Goal: Information Seeking & Learning: Learn about a topic

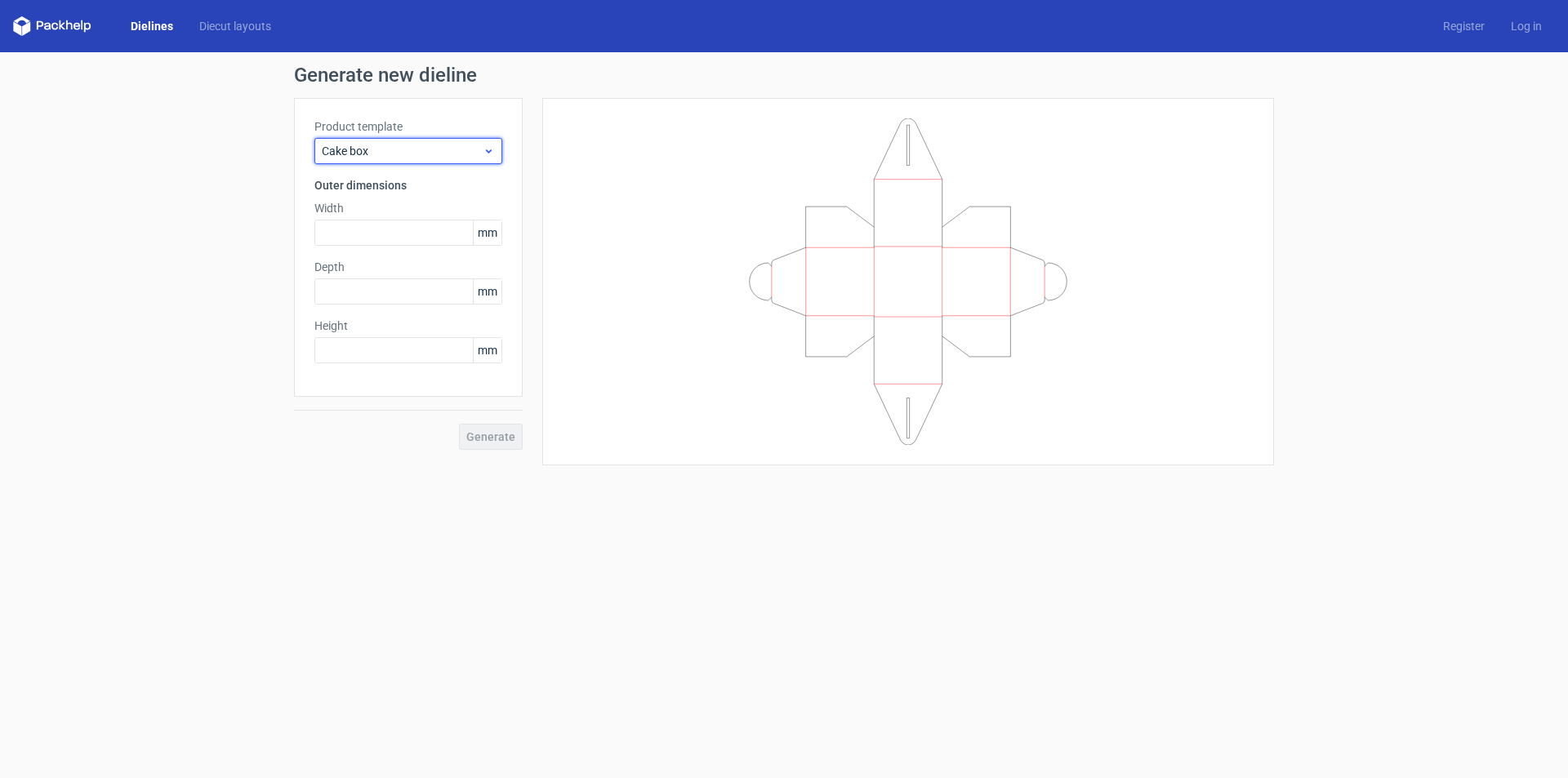
click at [496, 148] on div "Cake box" at bounding box center [408, 150] width 187 height 26
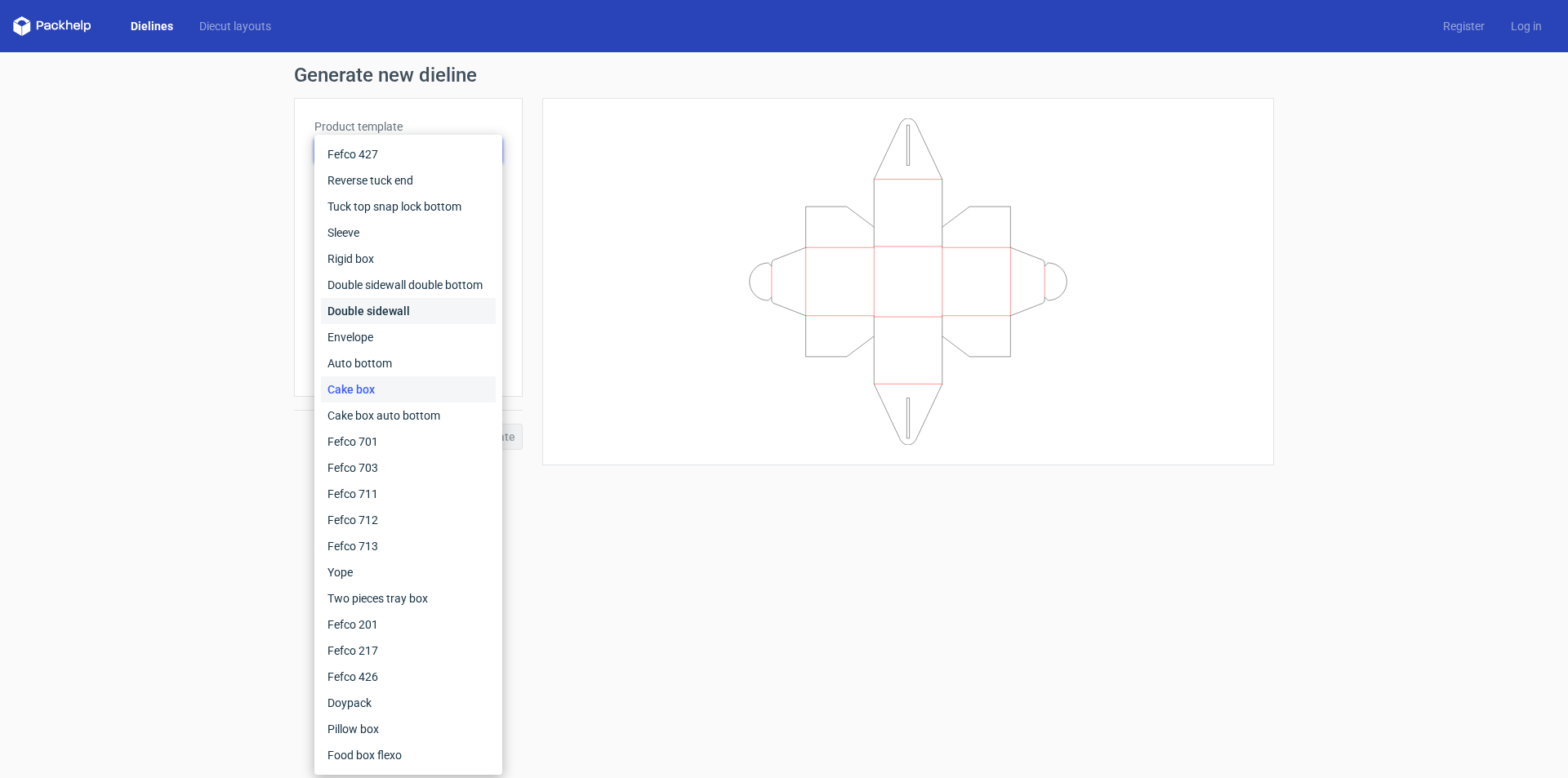
click at [355, 314] on div "Double sidewall" at bounding box center [408, 310] width 175 height 26
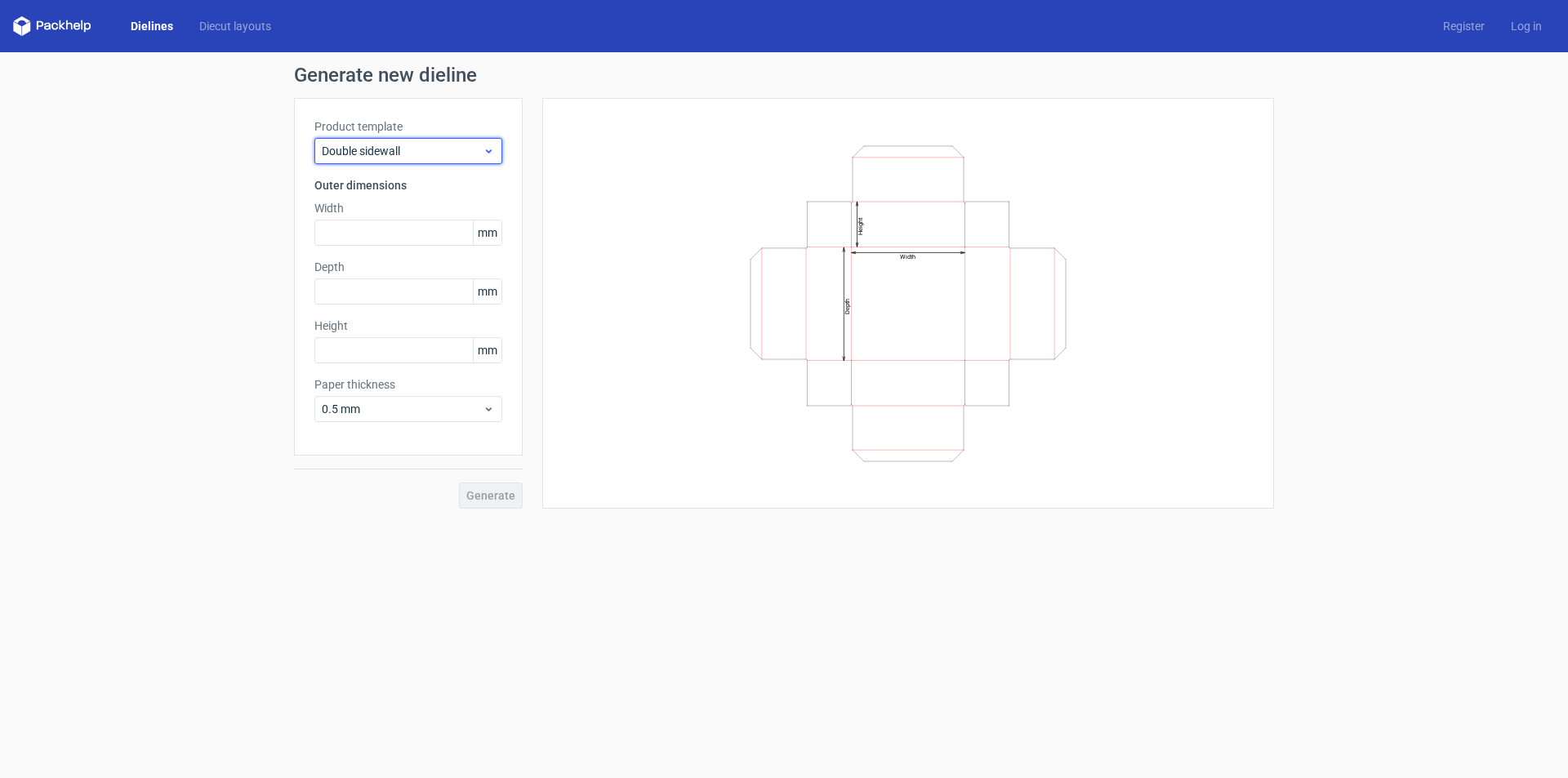
click at [489, 156] on icon at bounding box center [489, 151] width 12 height 13
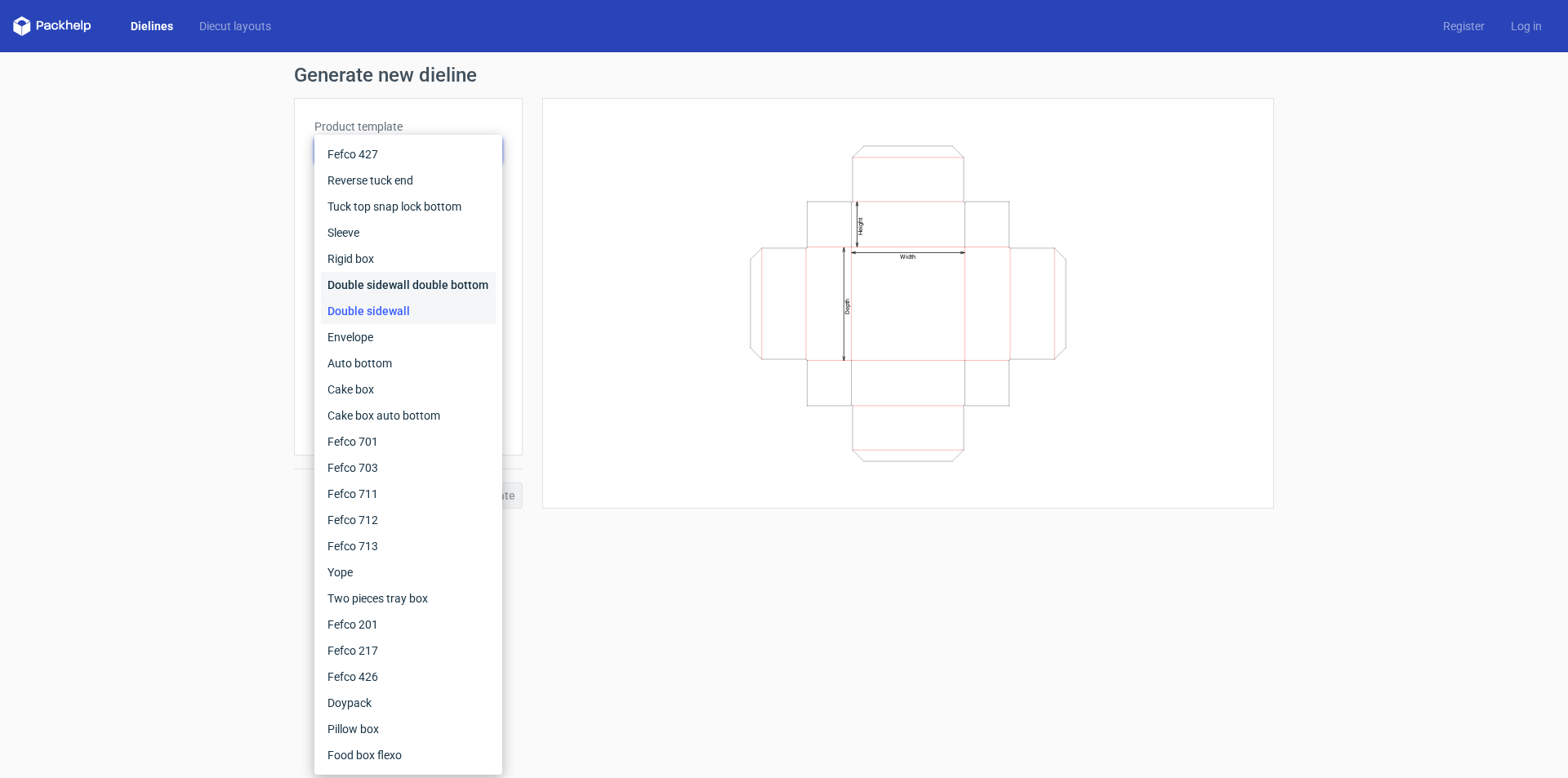
click at [419, 287] on div "Double sidewall double bottom" at bounding box center [408, 284] width 175 height 26
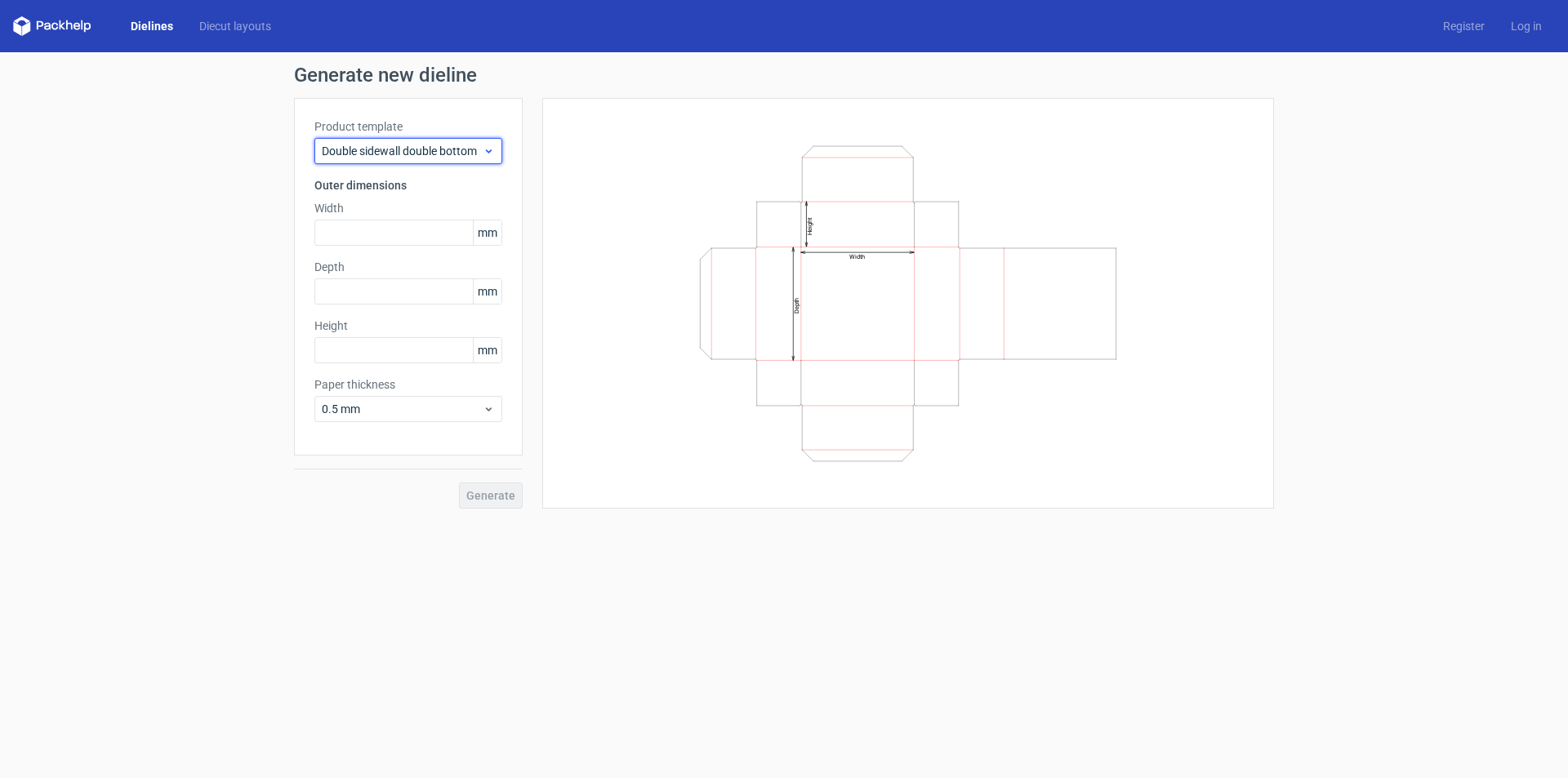
click at [482, 153] on span "Double sidewall double bottom" at bounding box center [402, 151] width 161 height 16
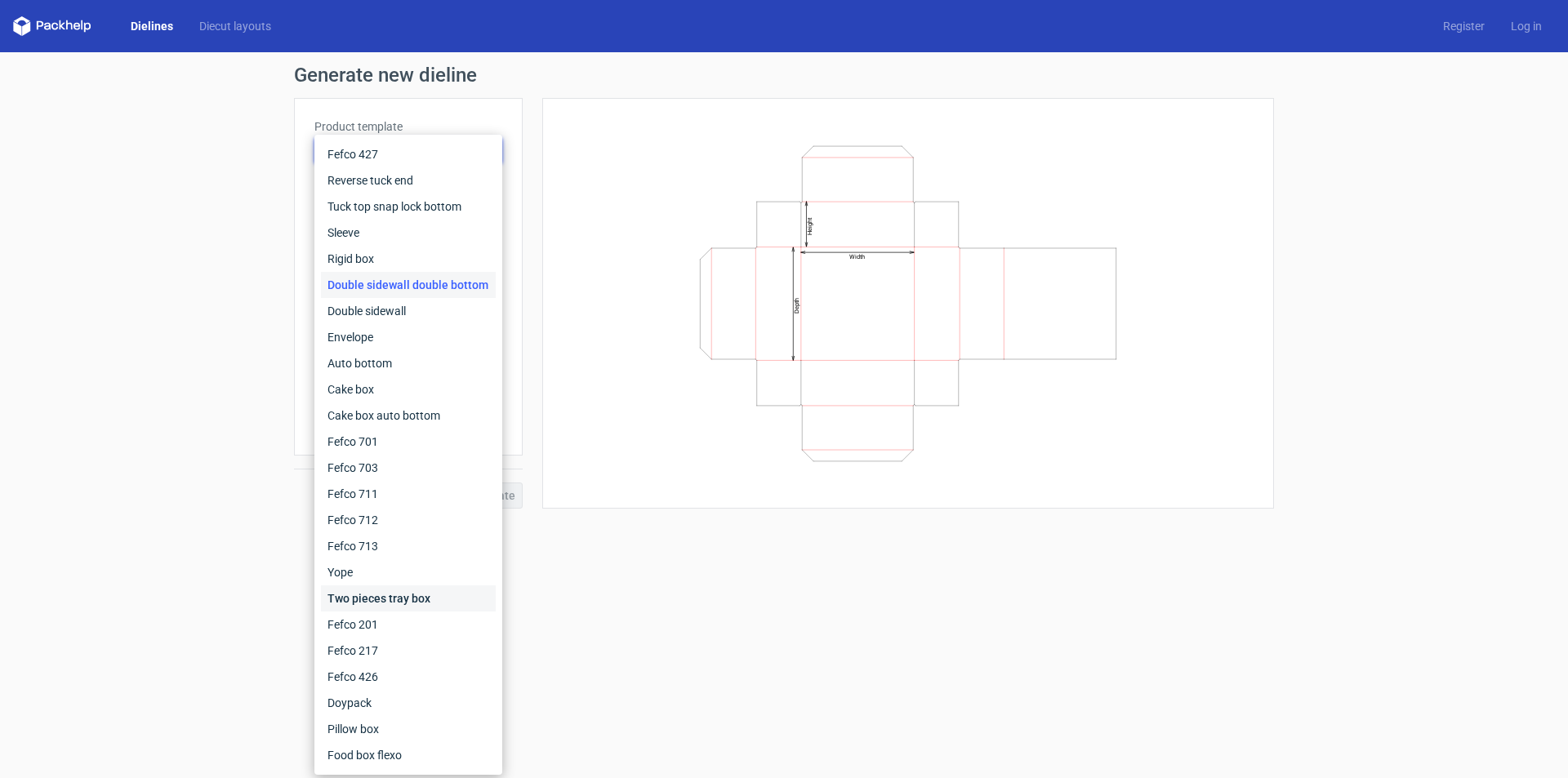
click at [352, 601] on div "Two pieces tray box" at bounding box center [408, 598] width 175 height 26
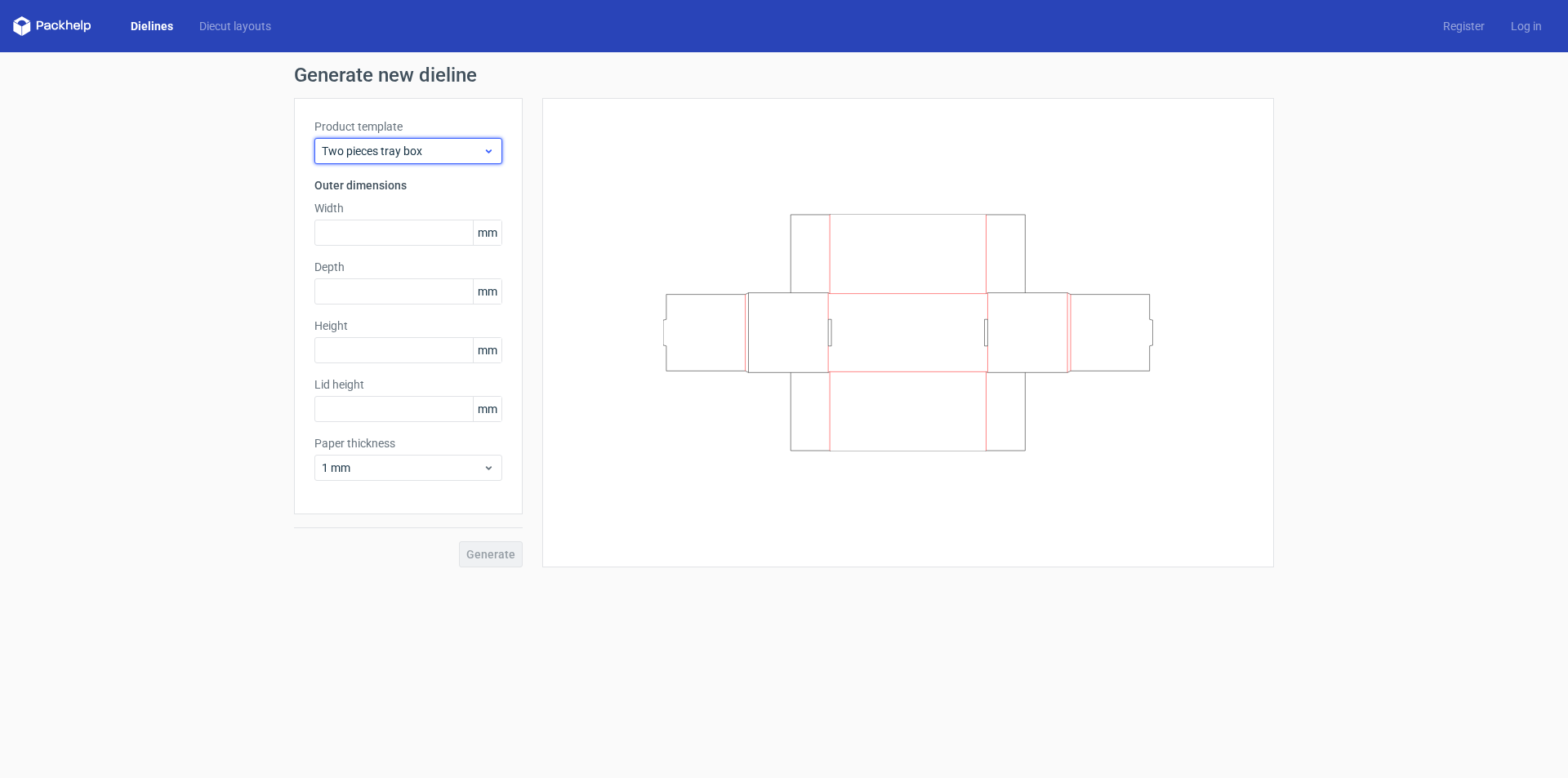
click at [426, 144] on span "Two pieces tray box" at bounding box center [402, 151] width 161 height 16
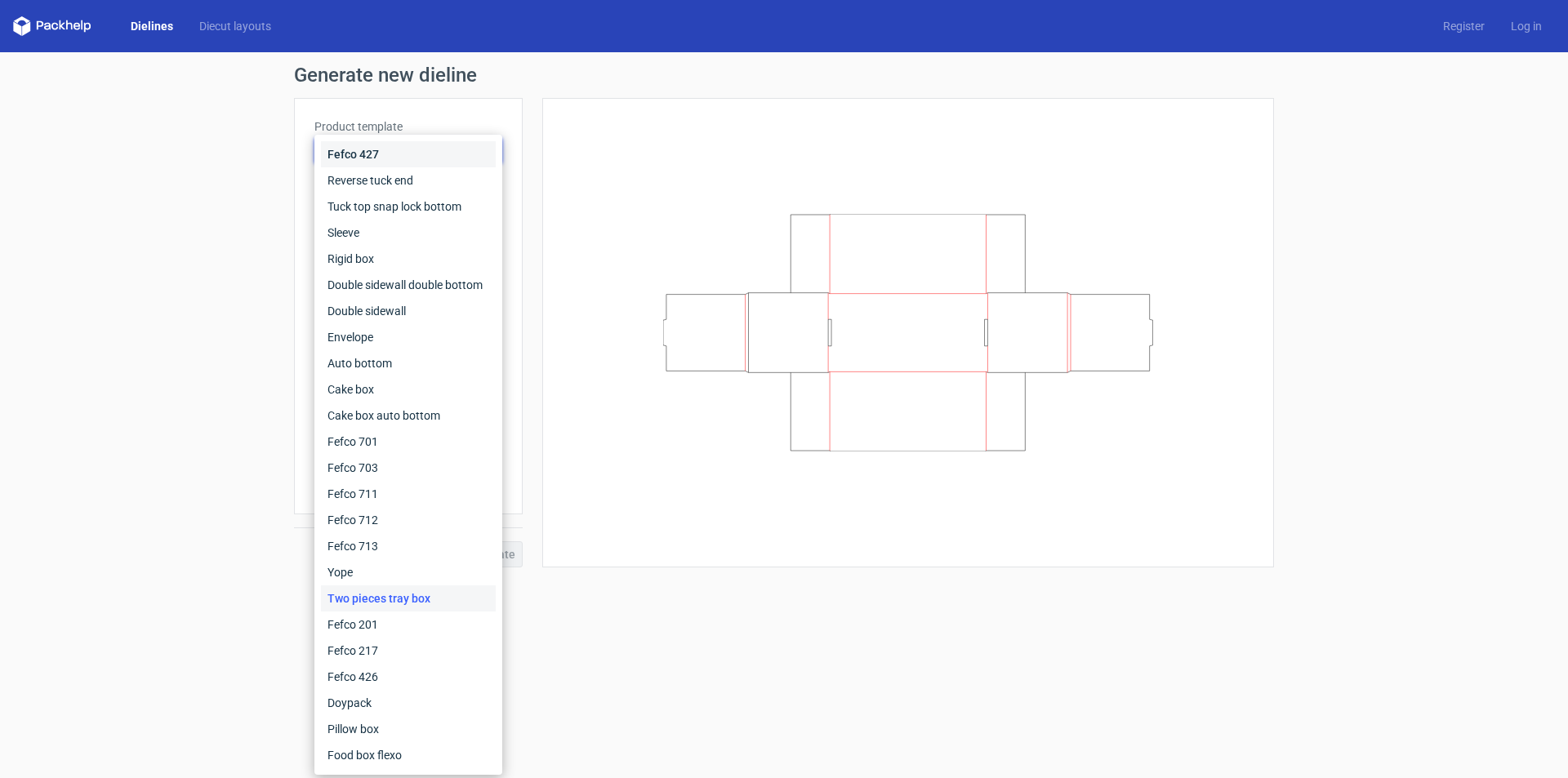
click at [367, 158] on div "Fefco 427" at bounding box center [408, 154] width 175 height 26
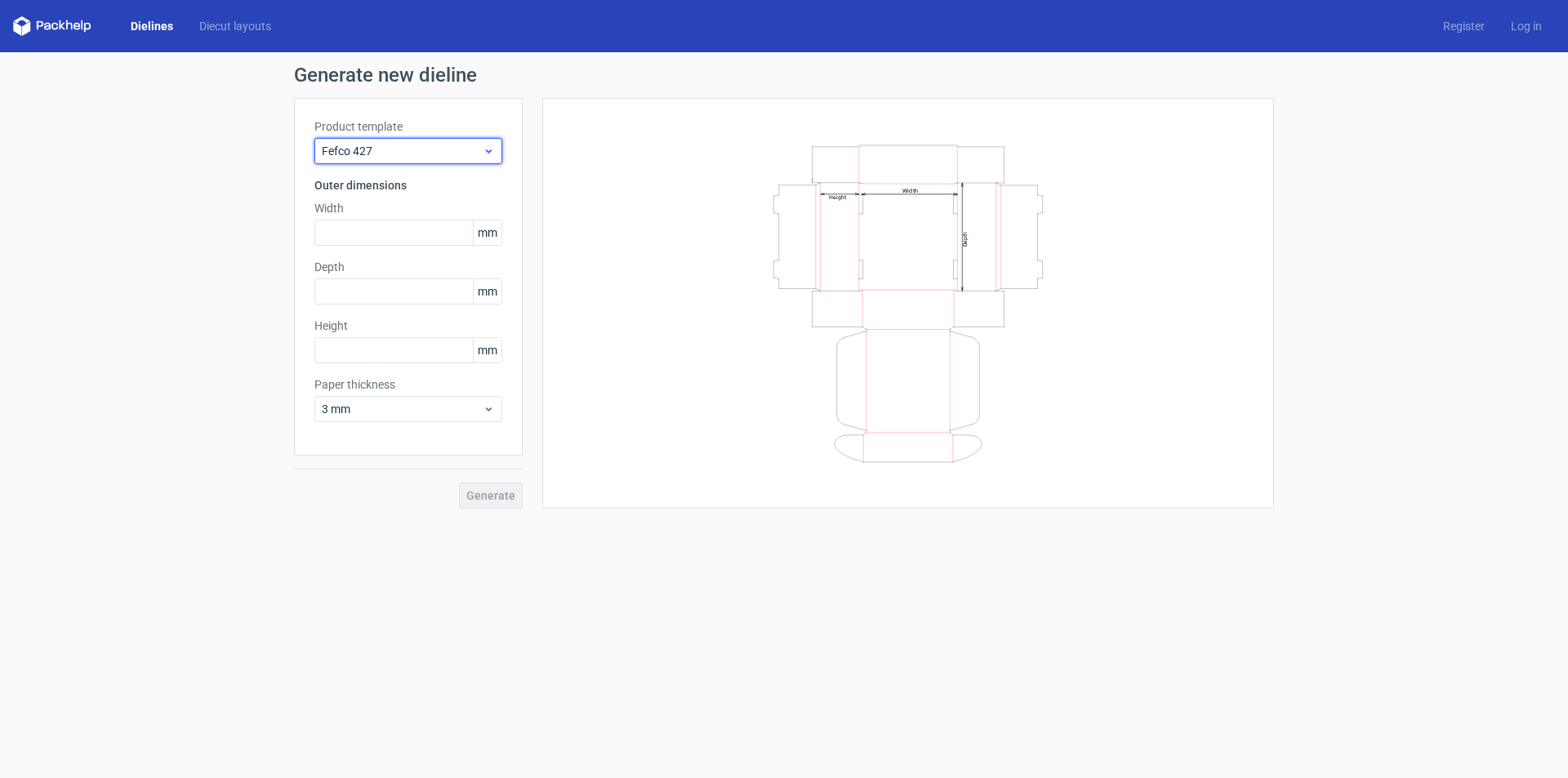
click at [429, 142] on div "Fefco 427" at bounding box center [408, 150] width 187 height 26
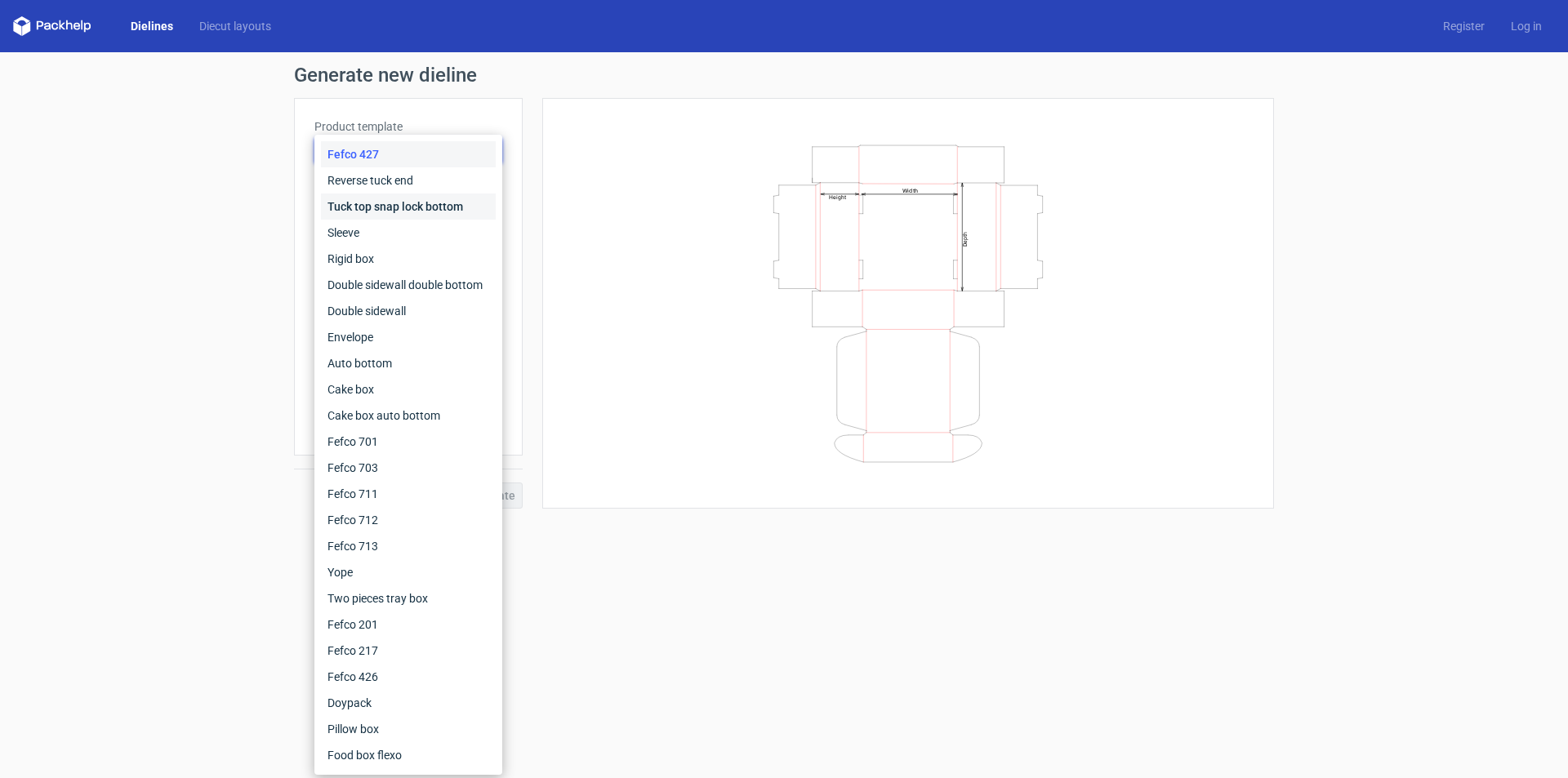
click at [395, 200] on div "Tuck top snap lock bottom" at bounding box center [408, 206] width 175 height 26
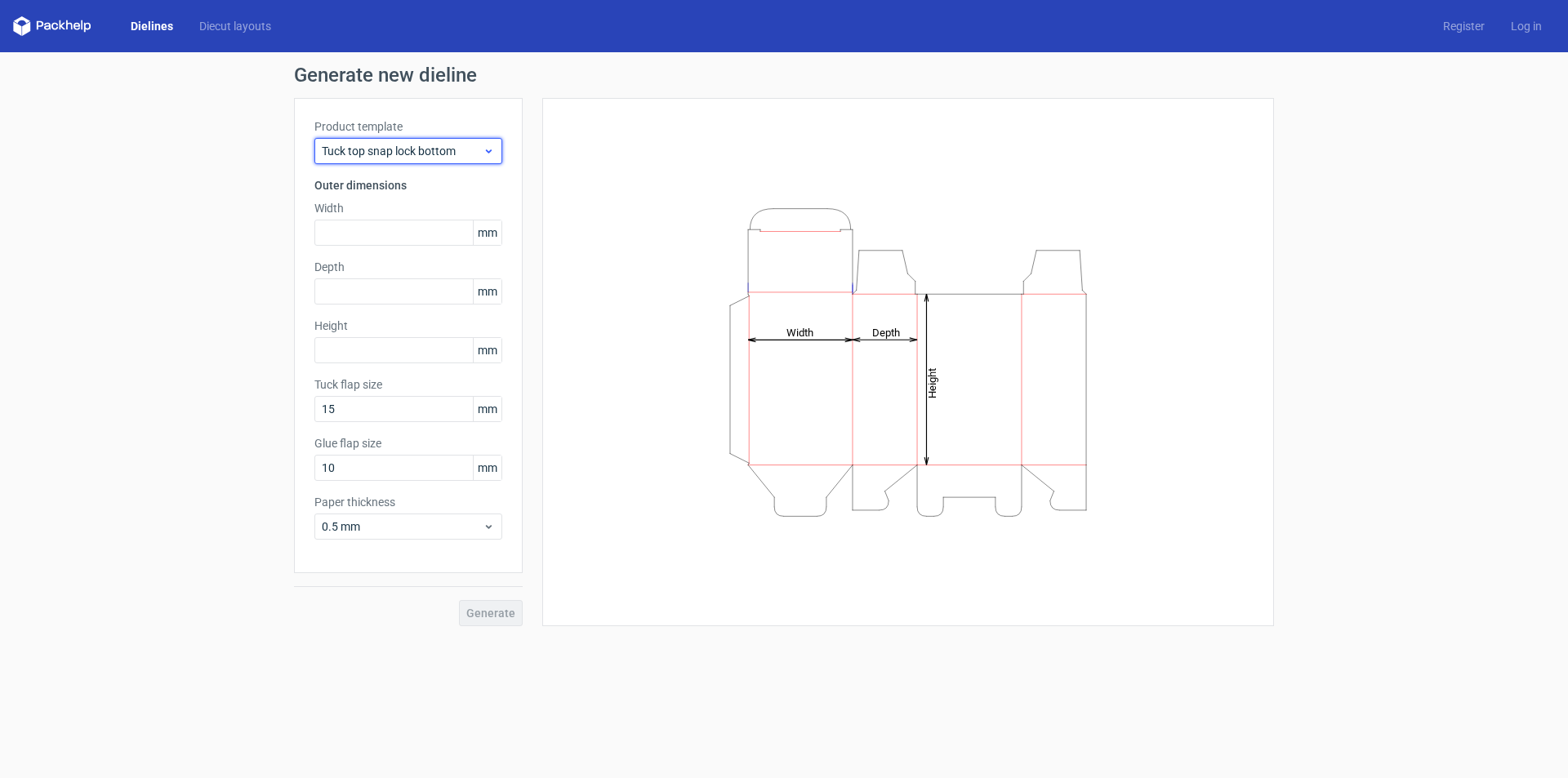
click at [404, 157] on span "Tuck top snap lock bottom" at bounding box center [402, 151] width 161 height 16
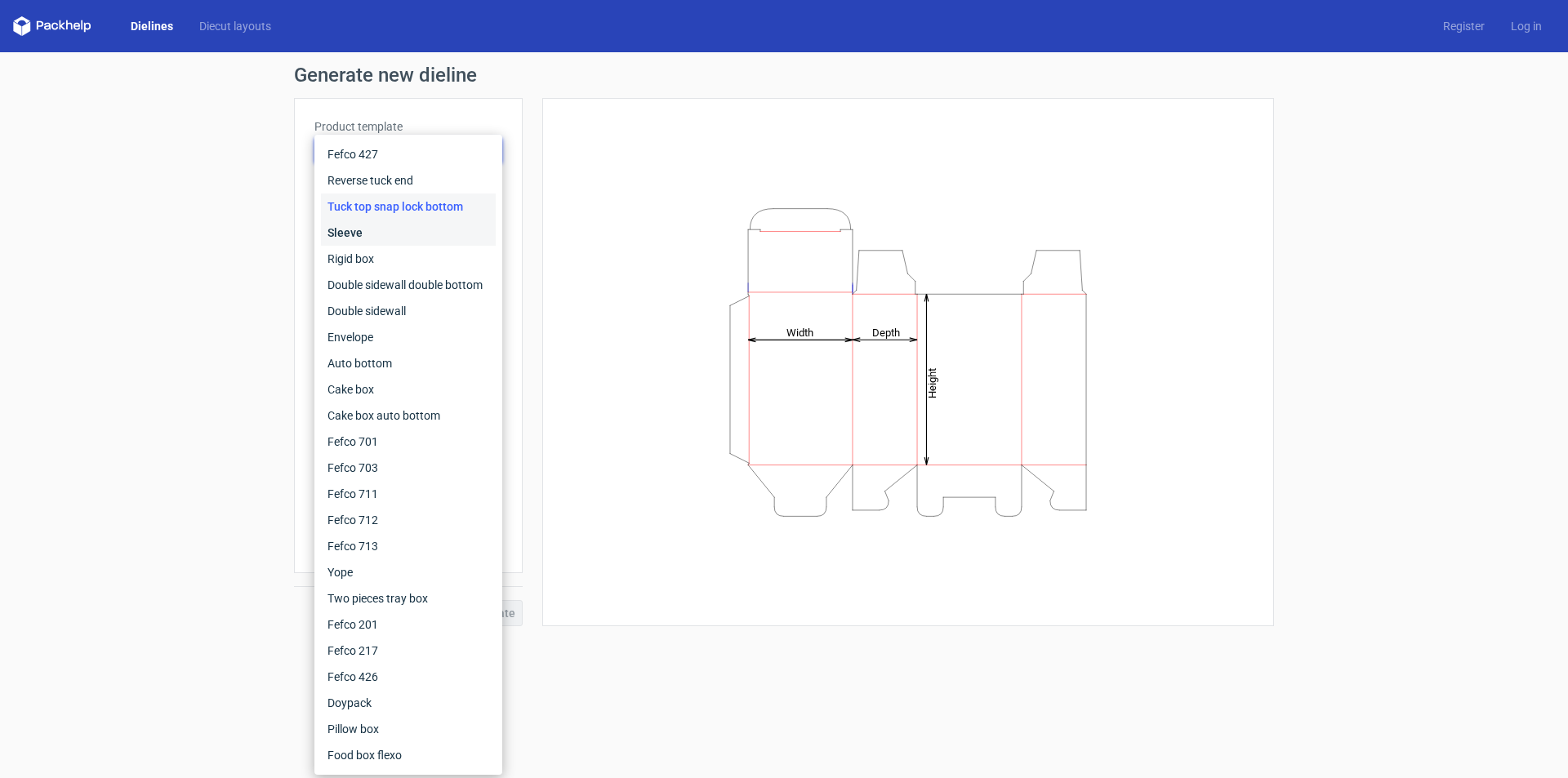
click at [374, 228] on div "Sleeve" at bounding box center [408, 232] width 175 height 26
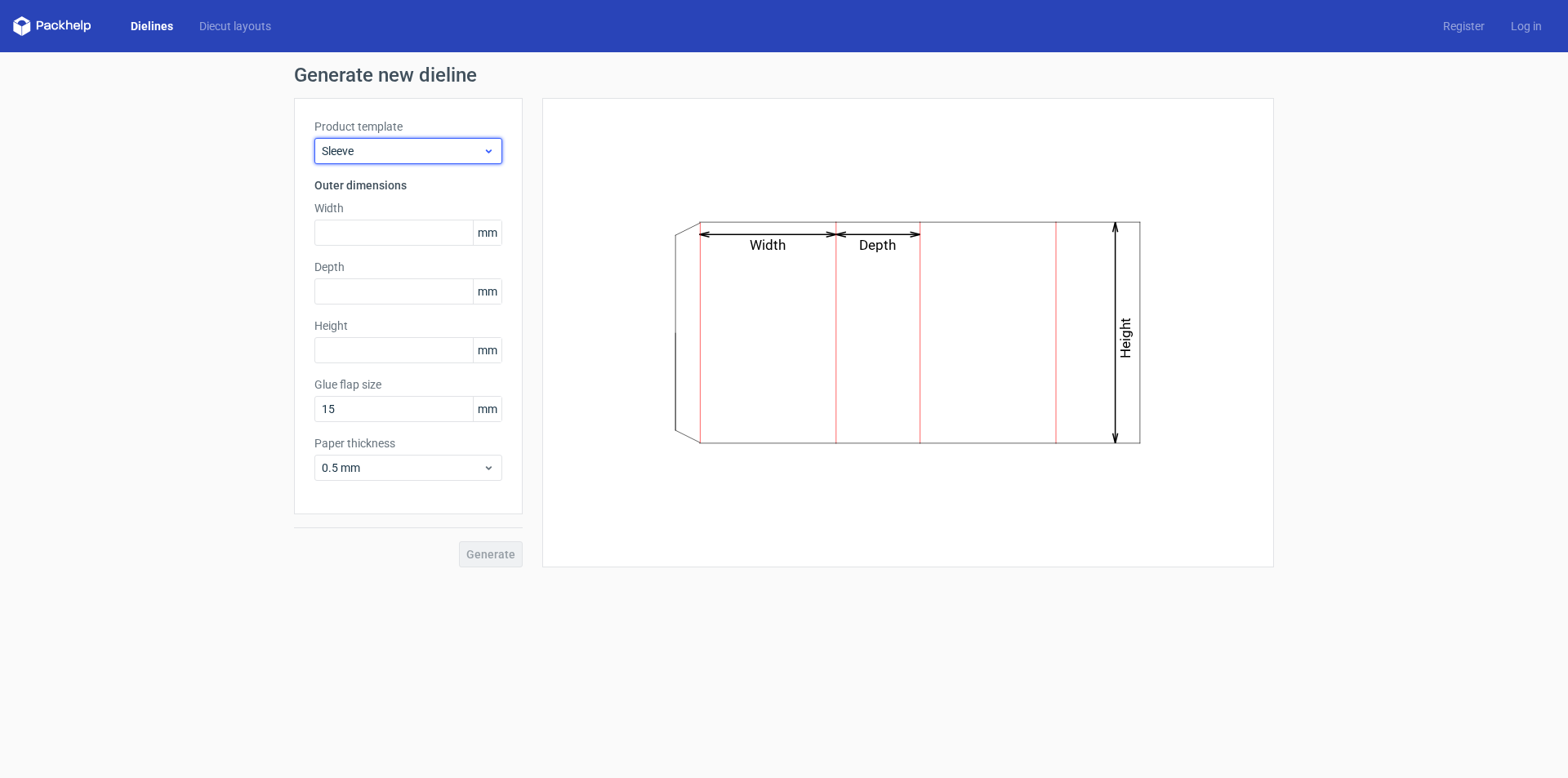
click at [410, 155] on span "Sleeve" at bounding box center [402, 151] width 161 height 16
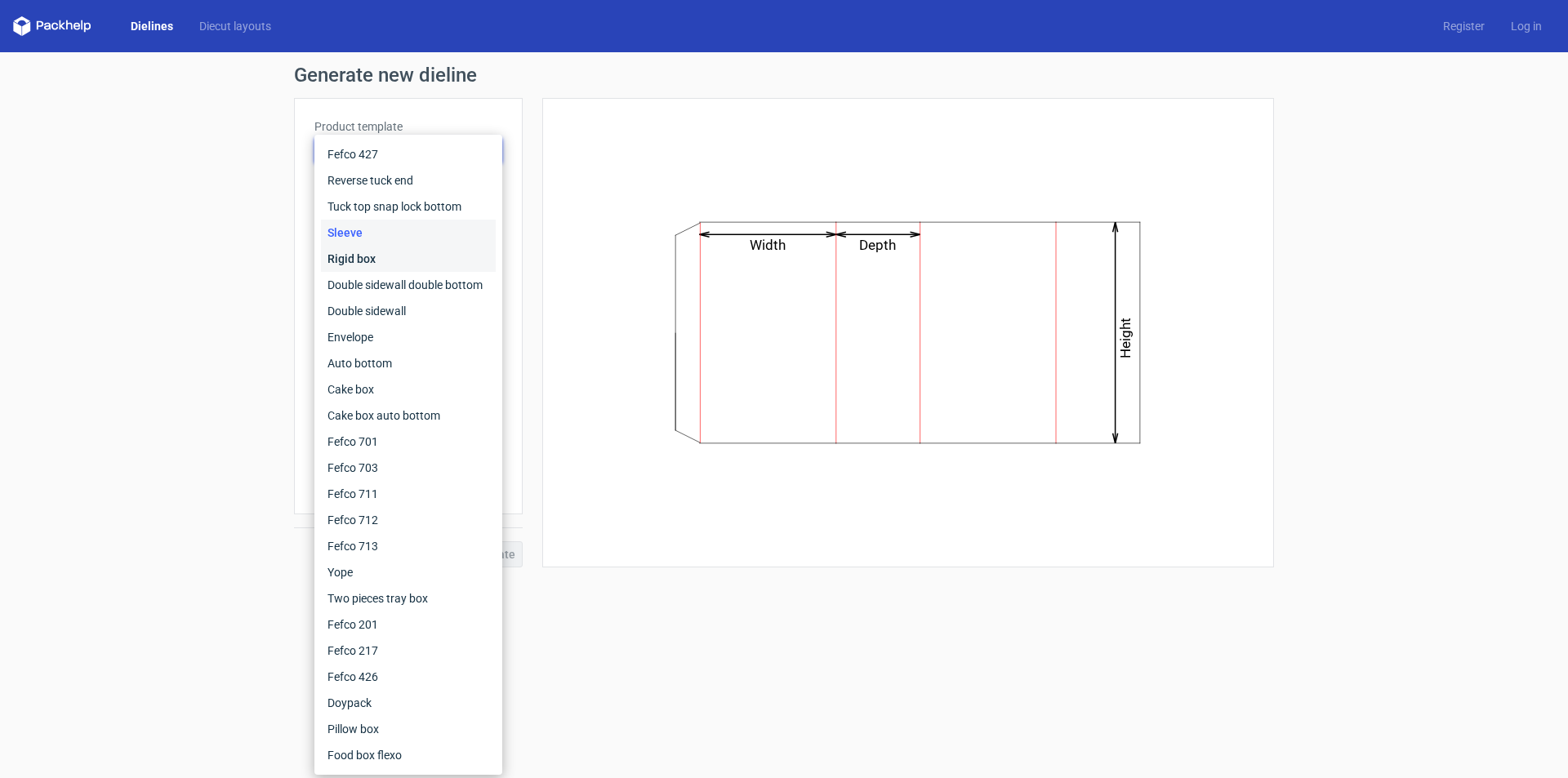
click at [364, 258] on div "Rigid box" at bounding box center [408, 258] width 175 height 26
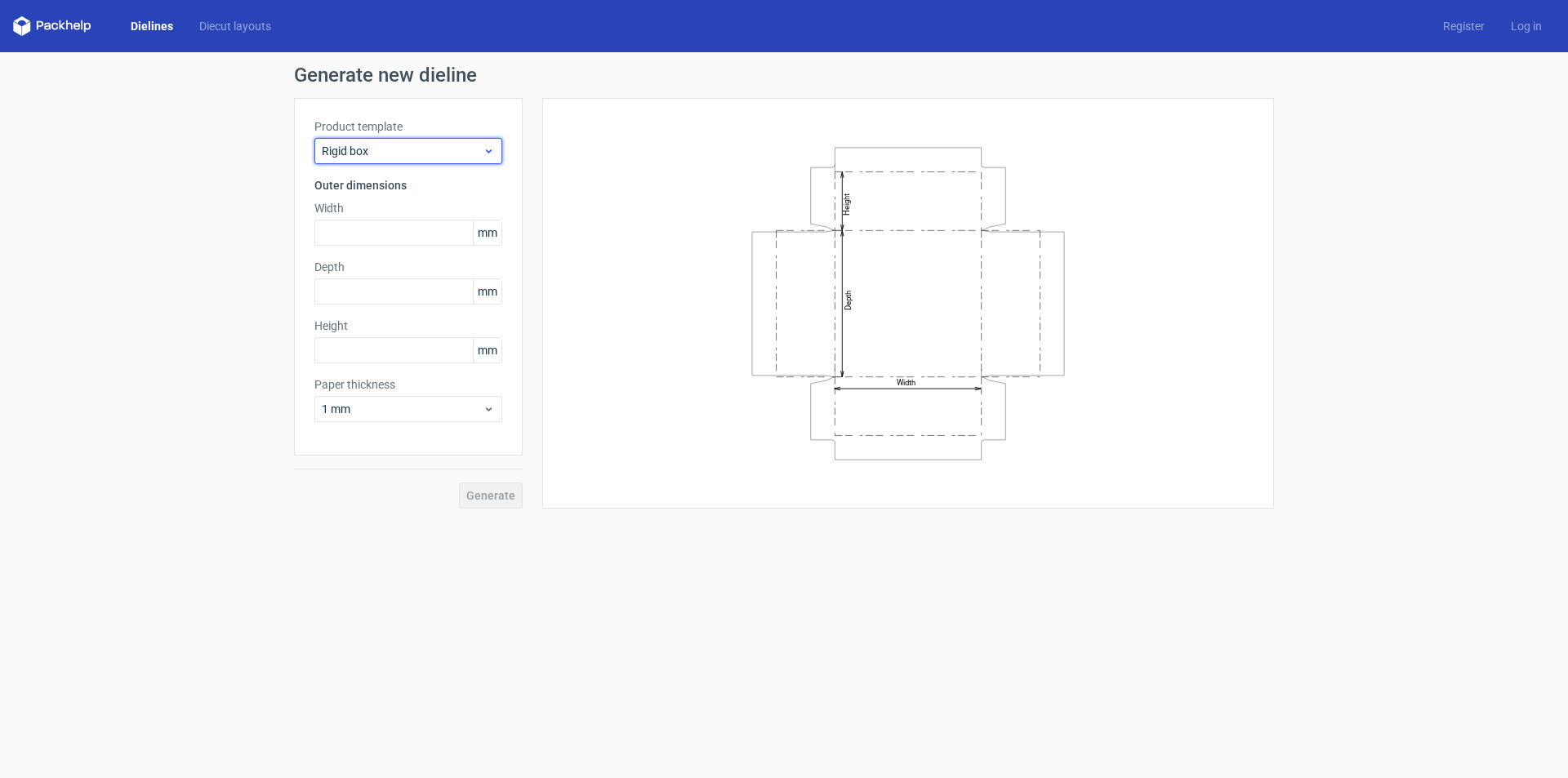
click at [424, 151] on span "Rigid box" at bounding box center [402, 151] width 161 height 16
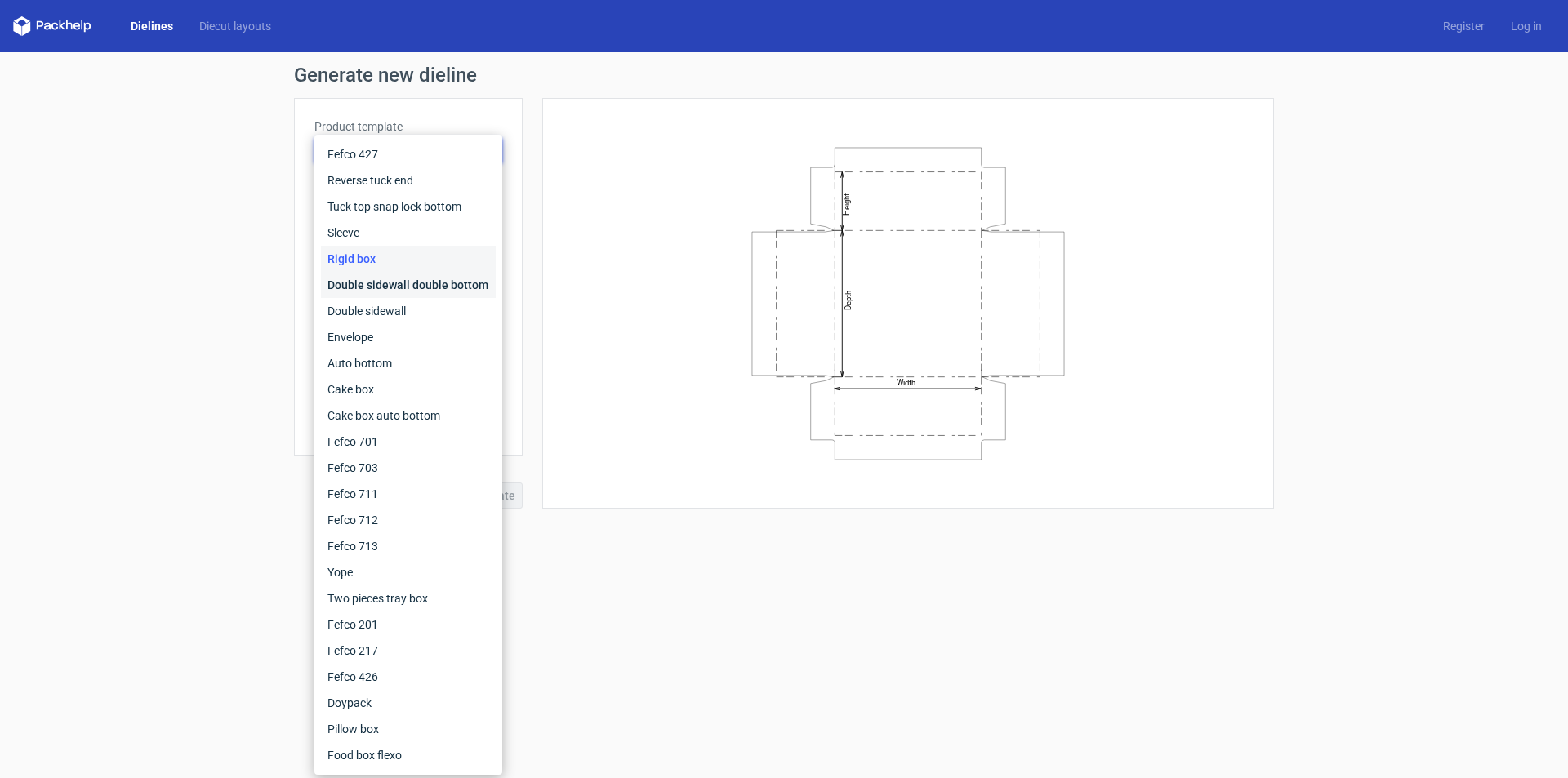
click at [385, 278] on div "Double sidewall double bottom" at bounding box center [408, 284] width 175 height 26
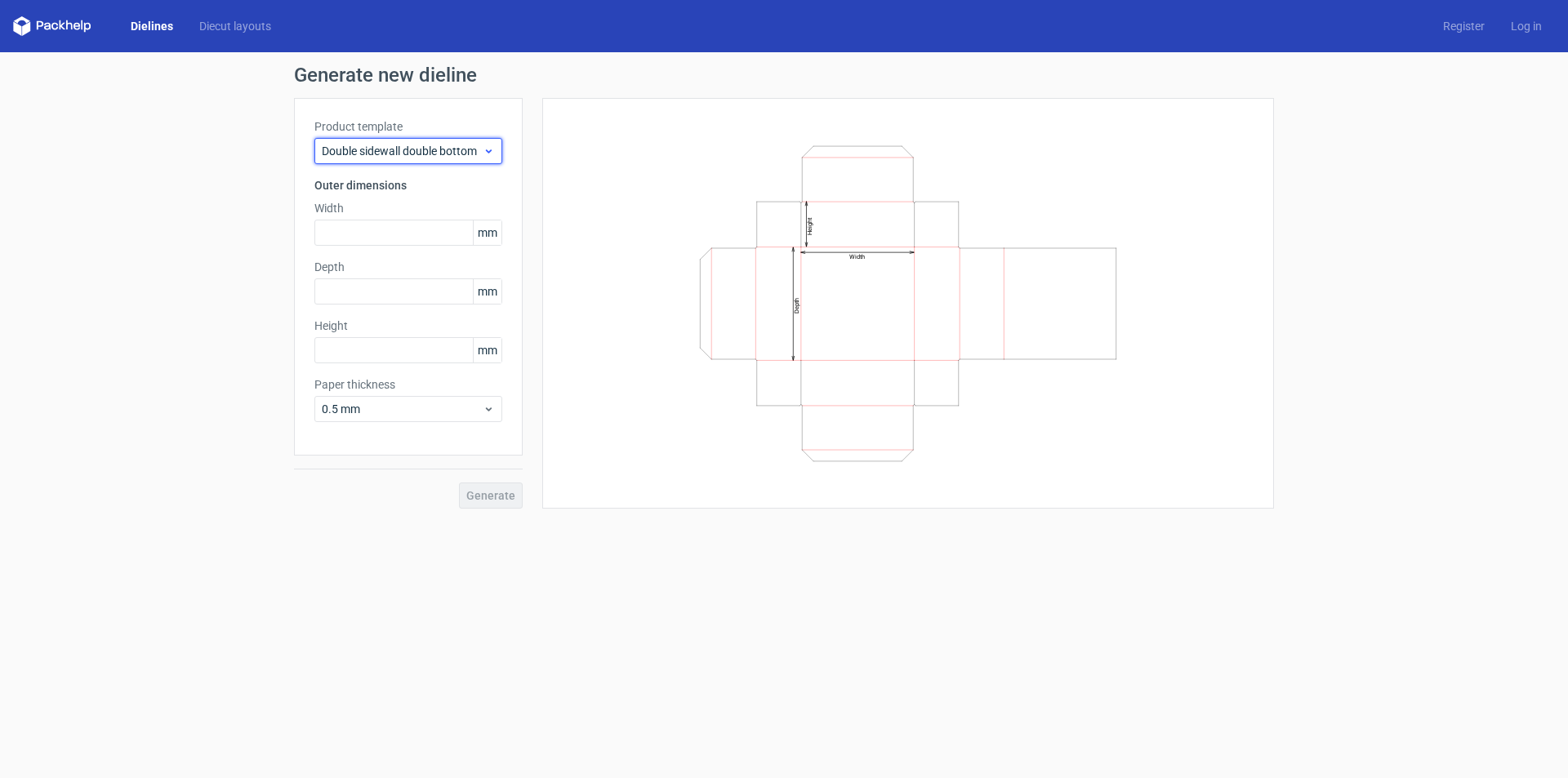
click at [401, 154] on span "Double sidewall double bottom" at bounding box center [402, 151] width 161 height 16
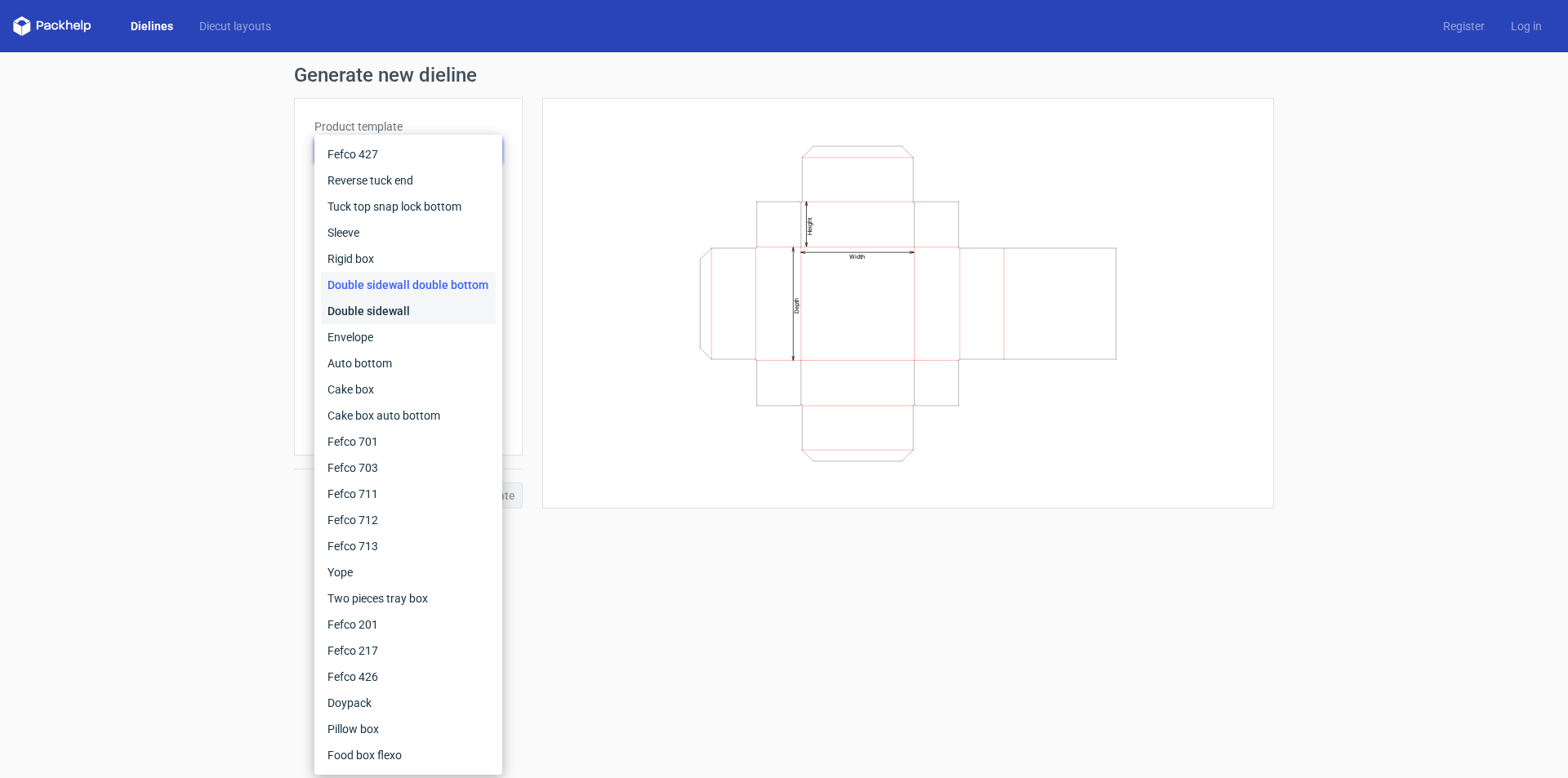
click at [375, 306] on div "Double sidewall" at bounding box center [408, 310] width 175 height 26
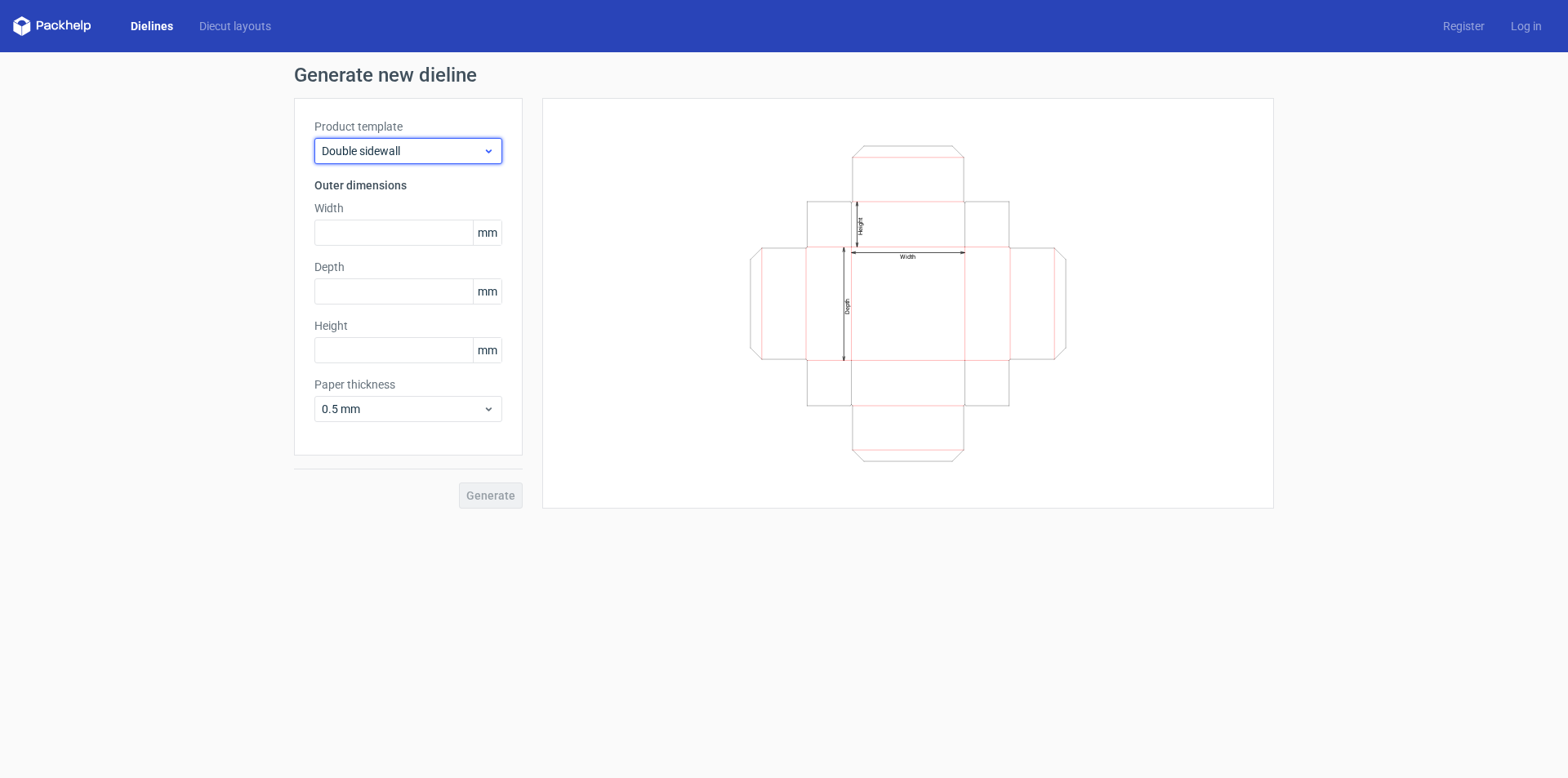
click at [405, 162] on div "Double sidewall" at bounding box center [408, 150] width 187 height 26
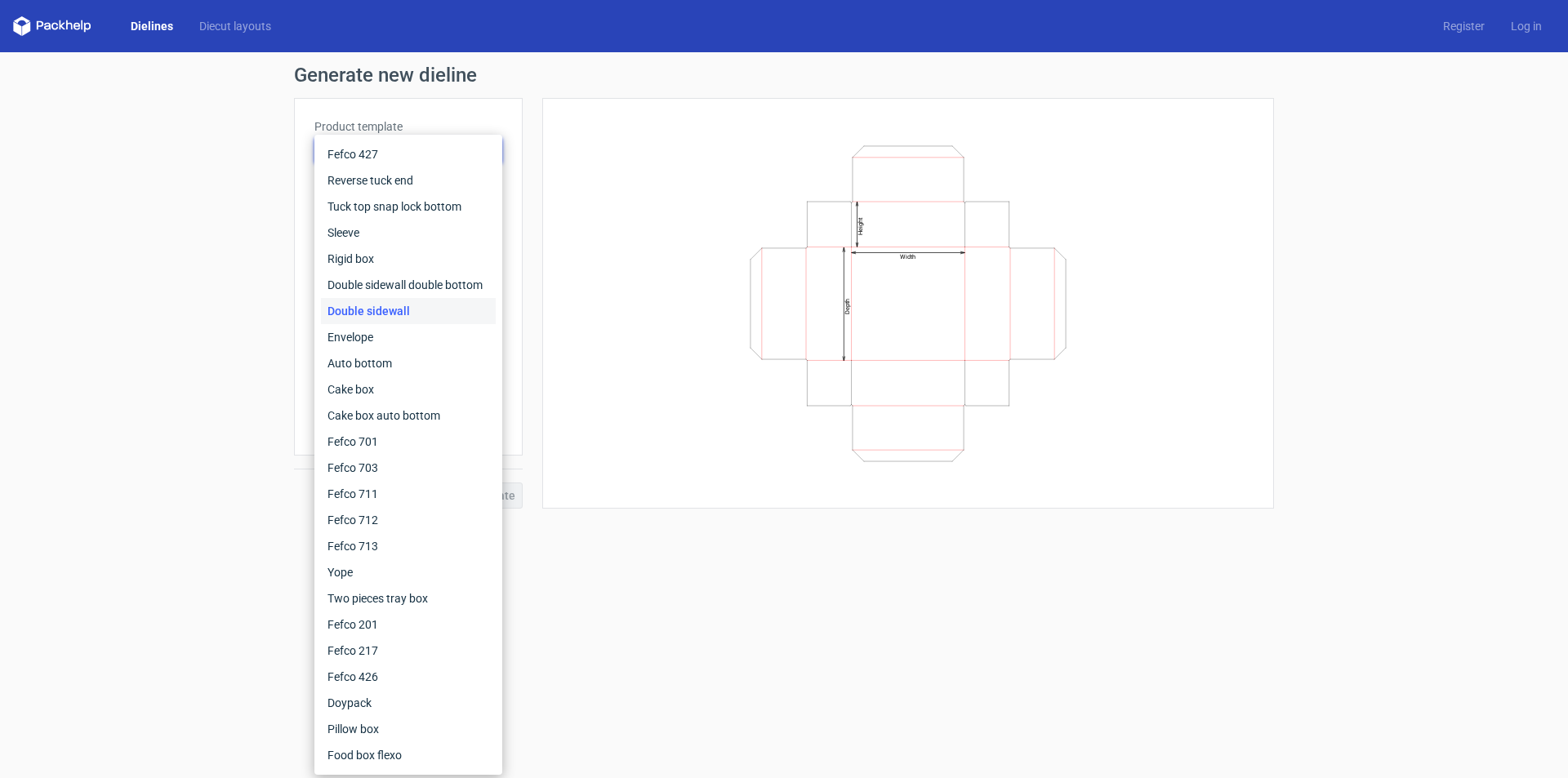
click at [927, 298] on icon "Width Depth Height" at bounding box center [907, 304] width 490 height 327
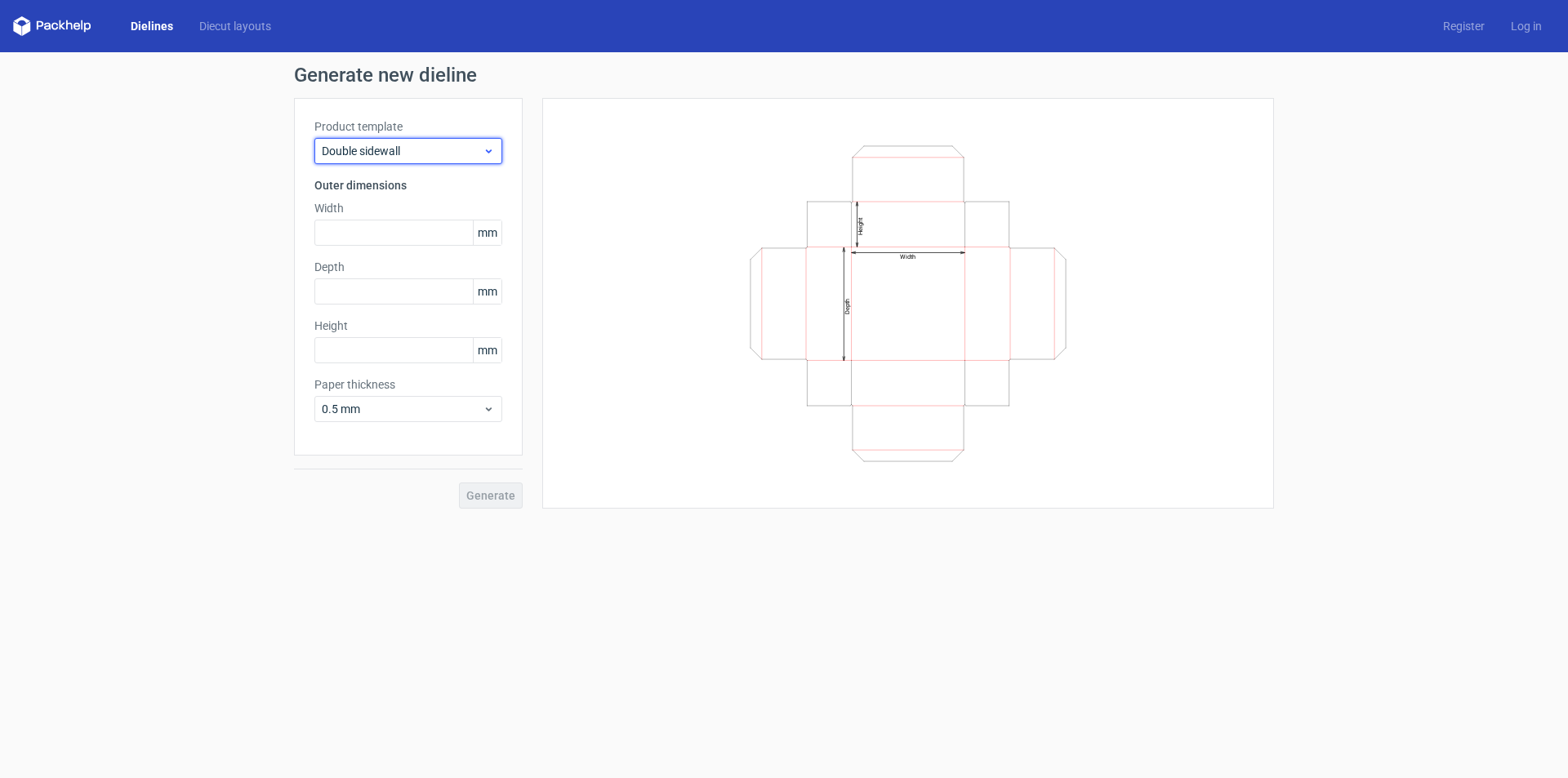
click at [471, 156] on span "Double sidewall" at bounding box center [402, 151] width 161 height 16
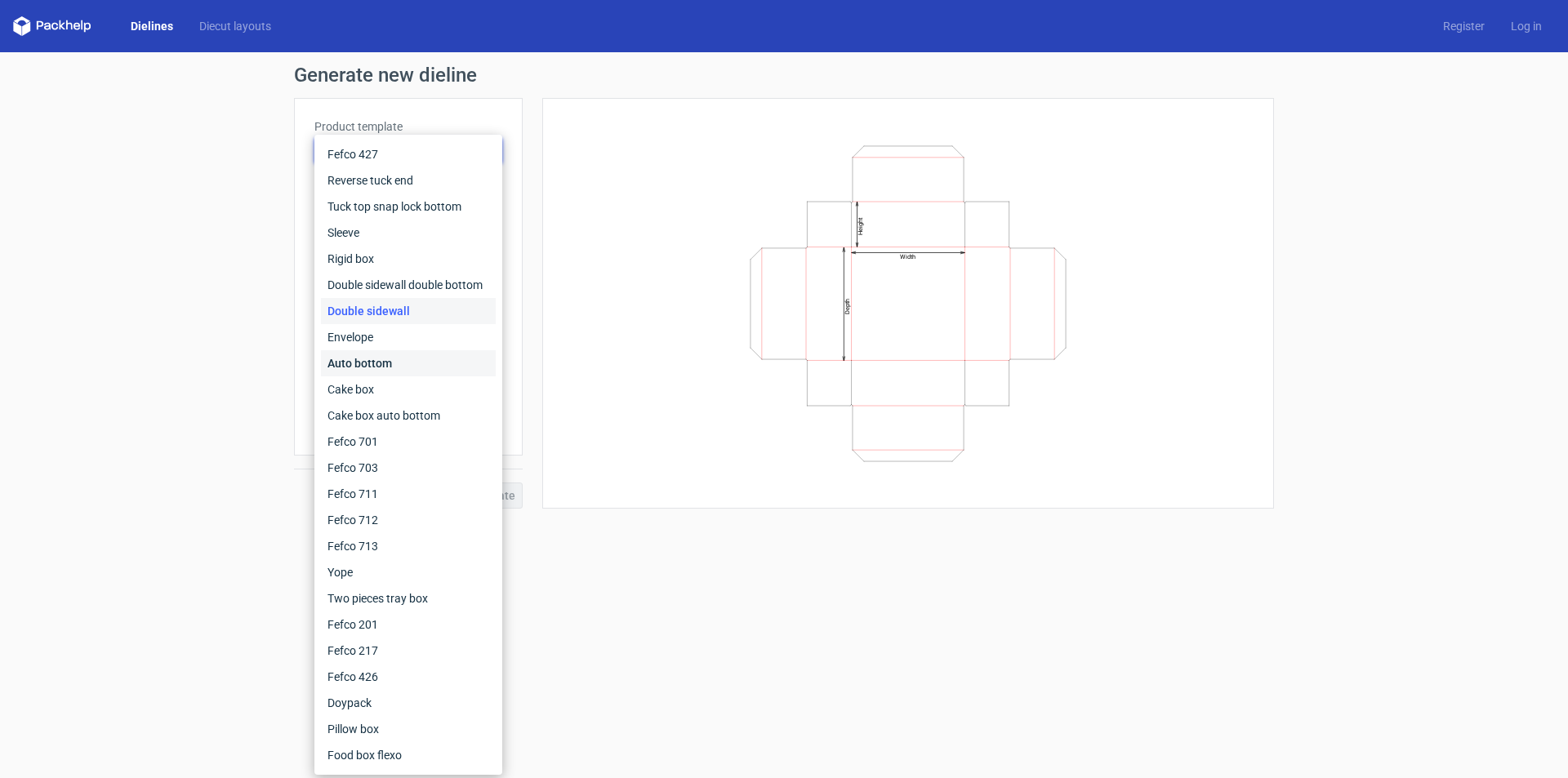
click at [377, 356] on div "Auto bottom" at bounding box center [408, 362] width 175 height 26
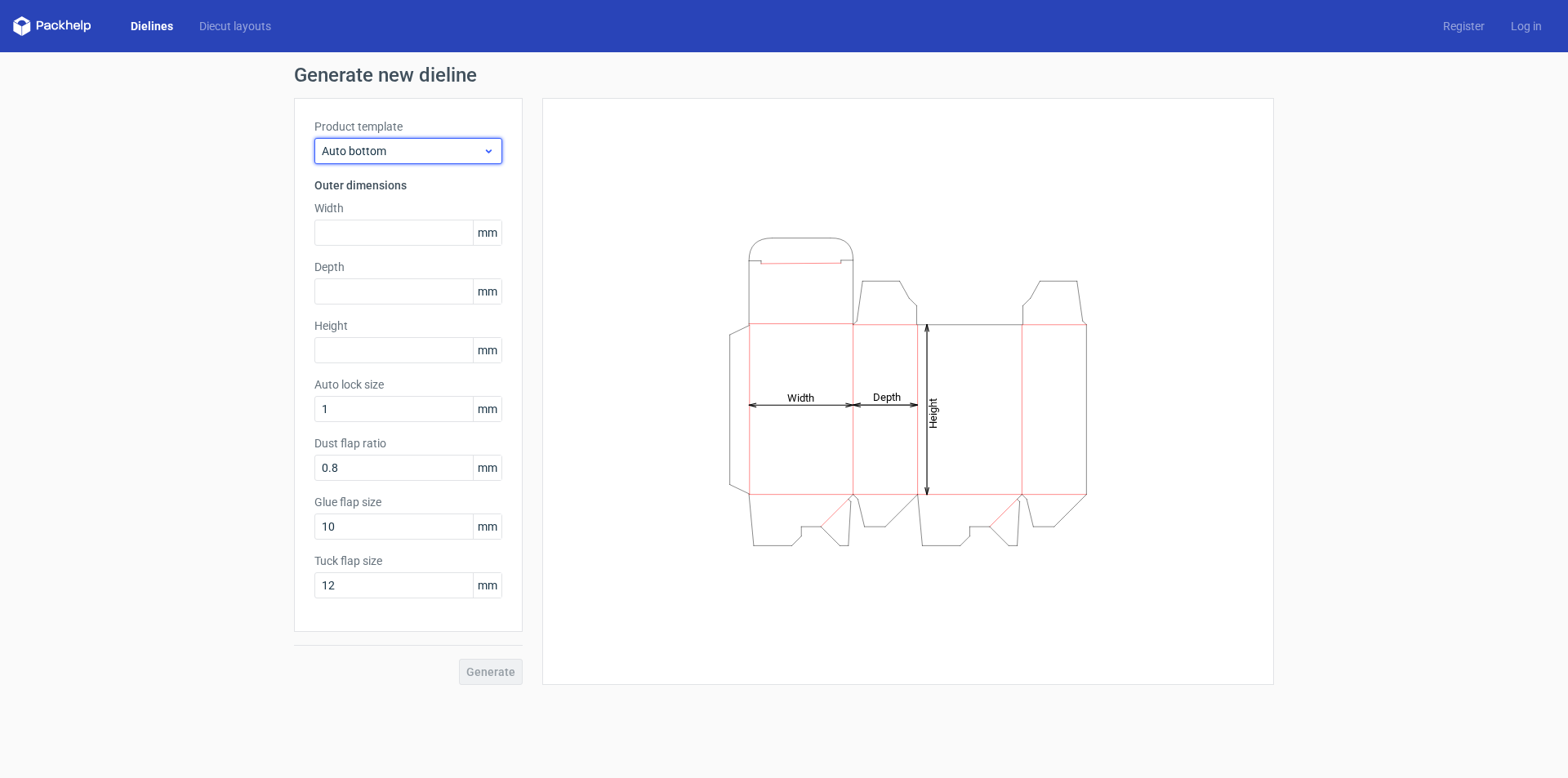
click at [466, 151] on span "Auto bottom" at bounding box center [402, 151] width 161 height 16
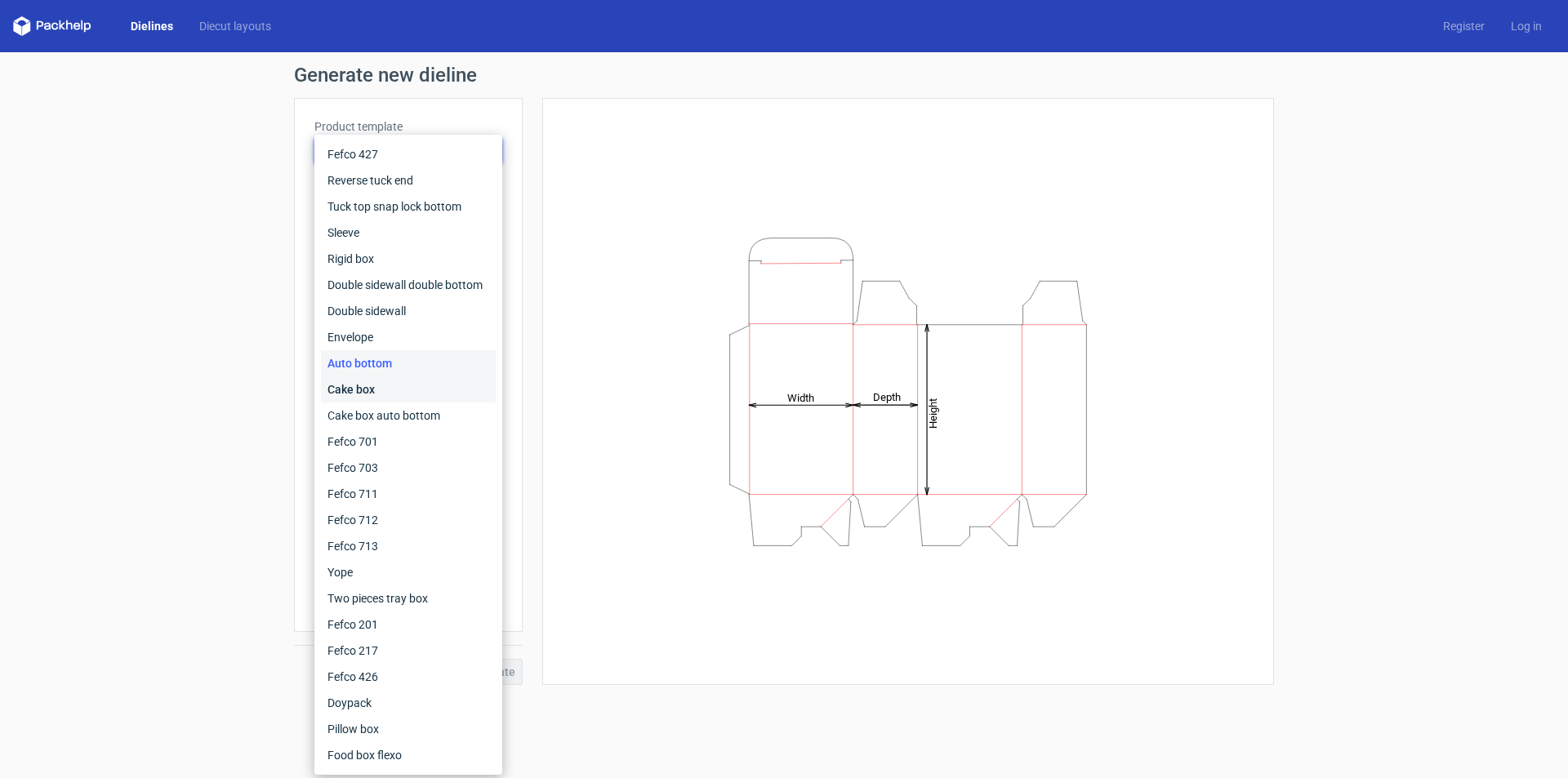
click at [371, 384] on div "Cake box" at bounding box center [408, 389] width 175 height 26
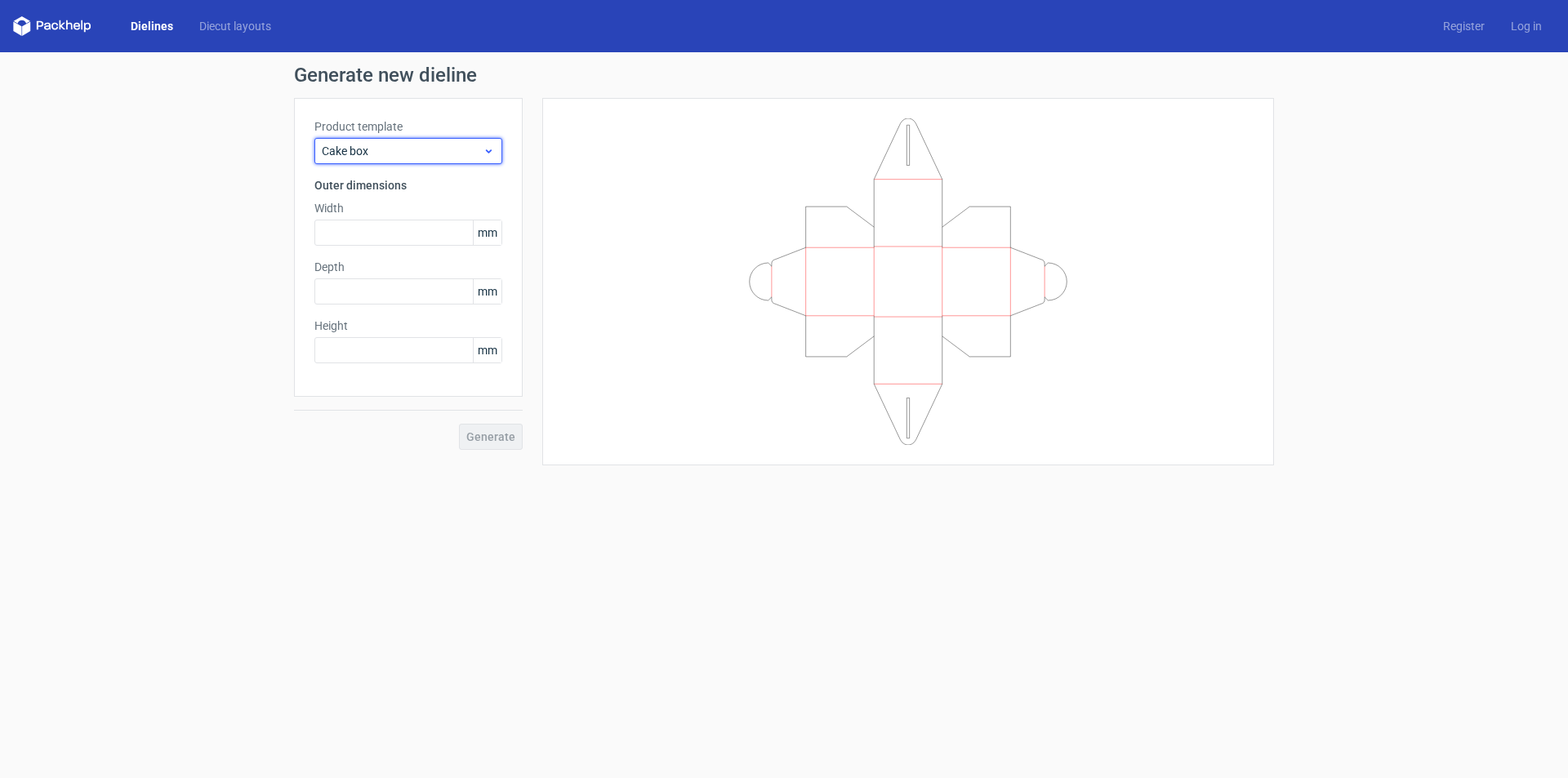
click at [438, 147] on span "Cake box" at bounding box center [402, 151] width 161 height 16
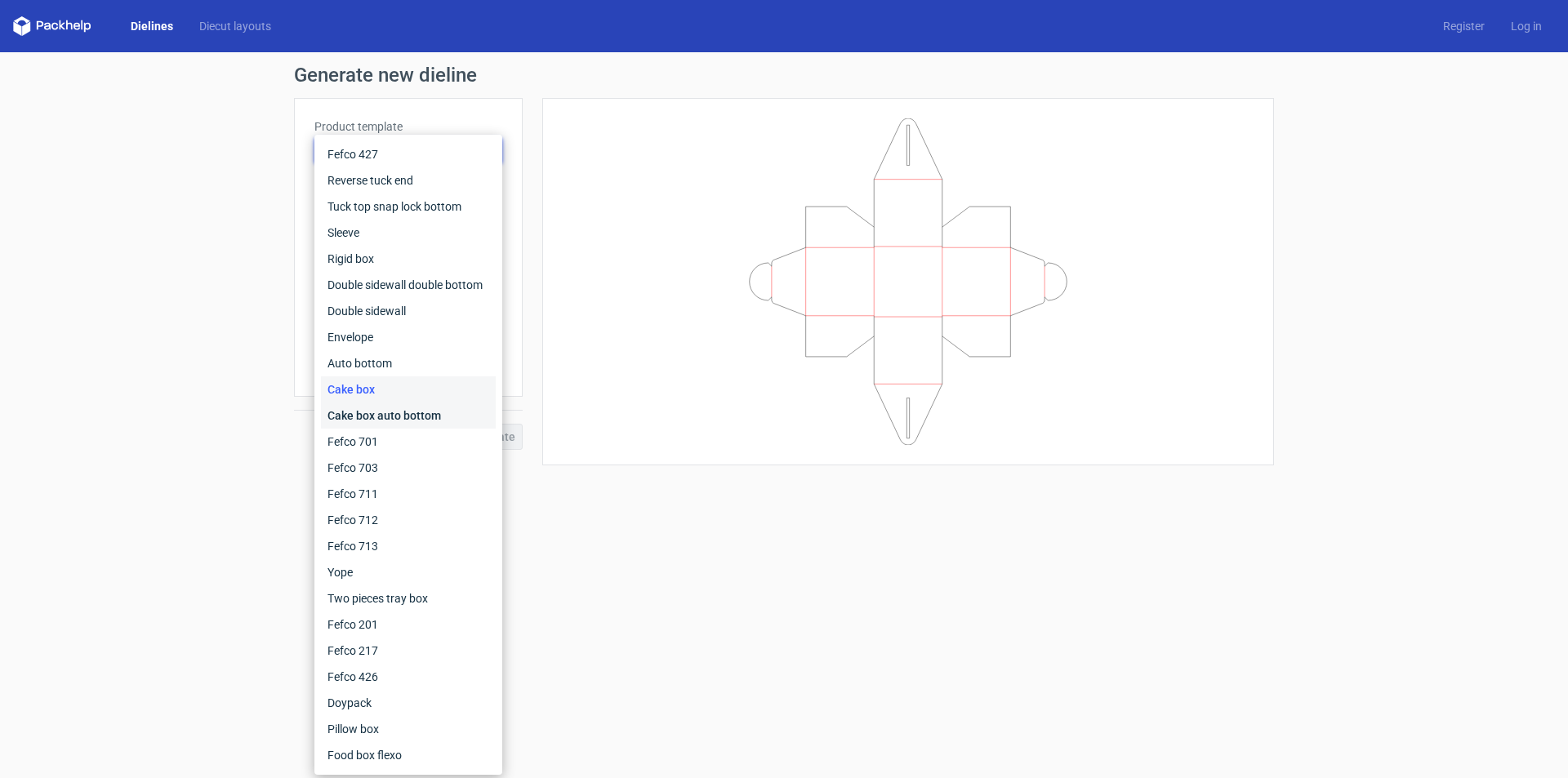
click at [394, 411] on div "Cake box auto bottom" at bounding box center [408, 415] width 175 height 26
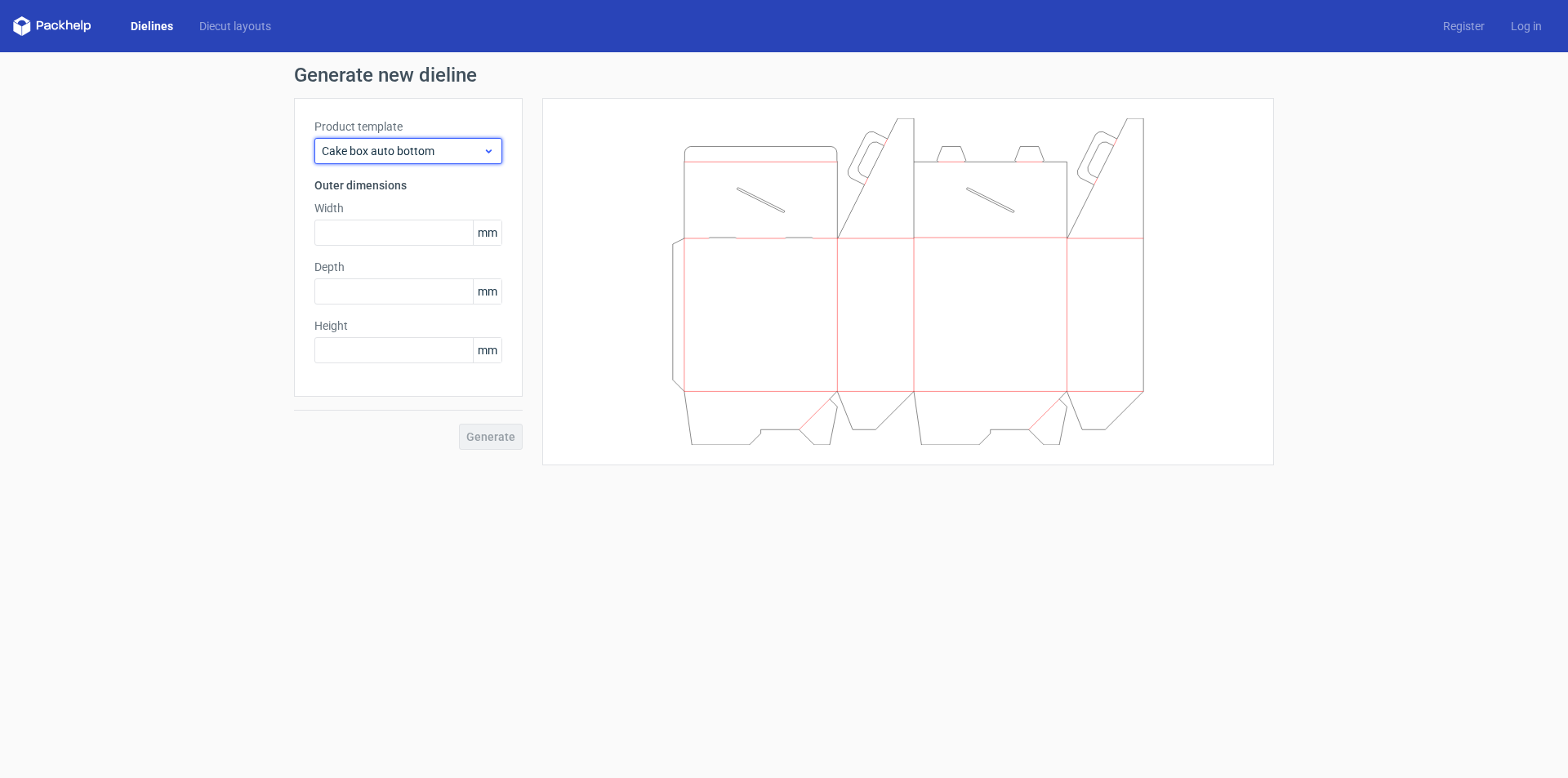
click at [435, 148] on span "Cake box auto bottom" at bounding box center [402, 151] width 161 height 16
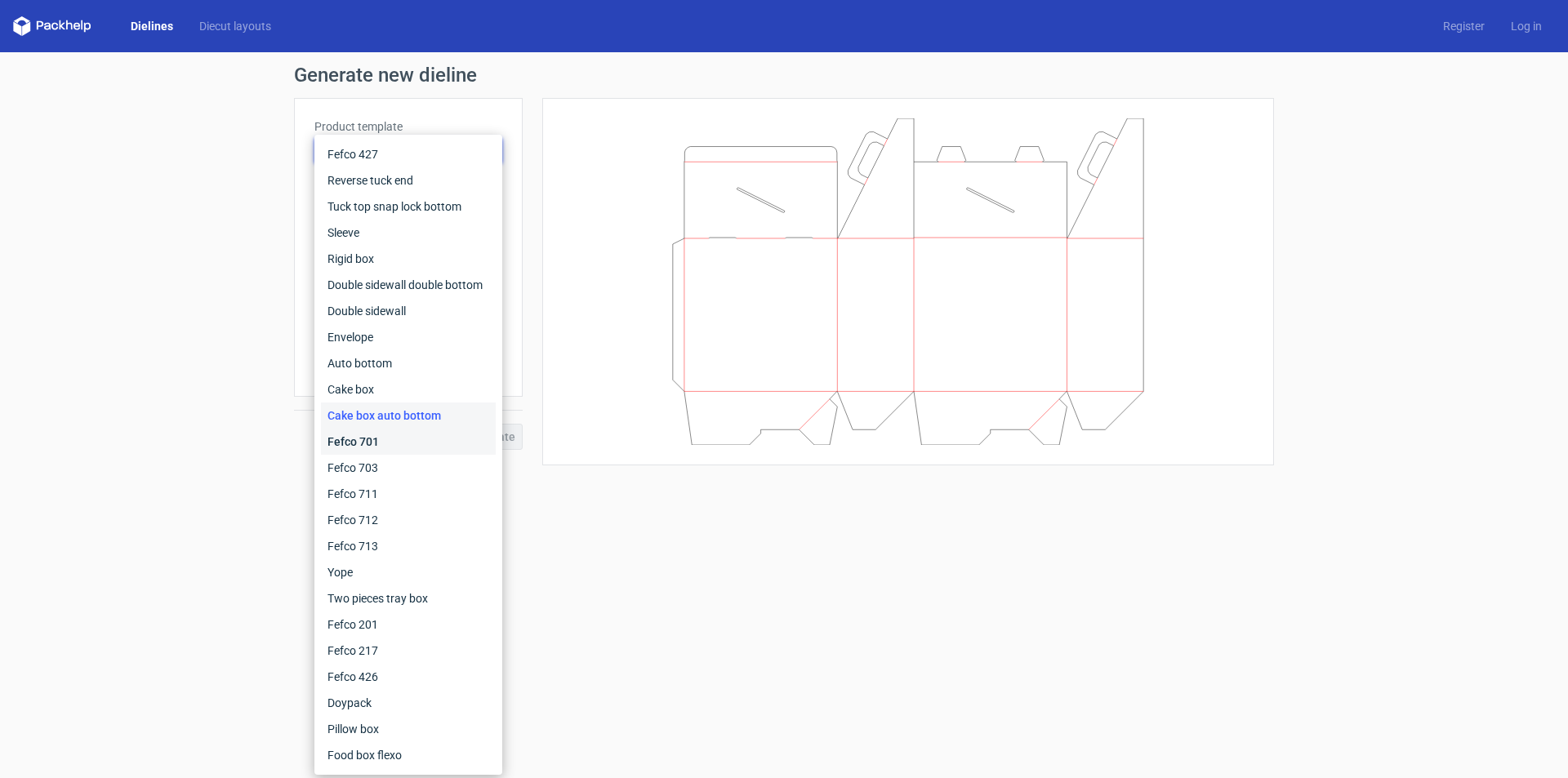
click at [385, 446] on div "Fefco 701" at bounding box center [408, 441] width 175 height 26
